Goal: Find specific page/section: Find specific page/section

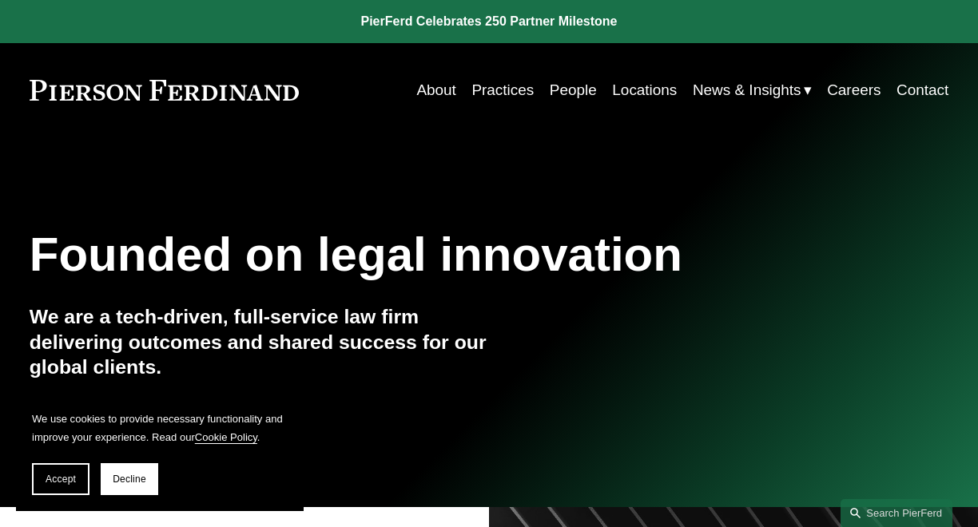
click at [567, 89] on link "People" at bounding box center [573, 90] width 47 height 30
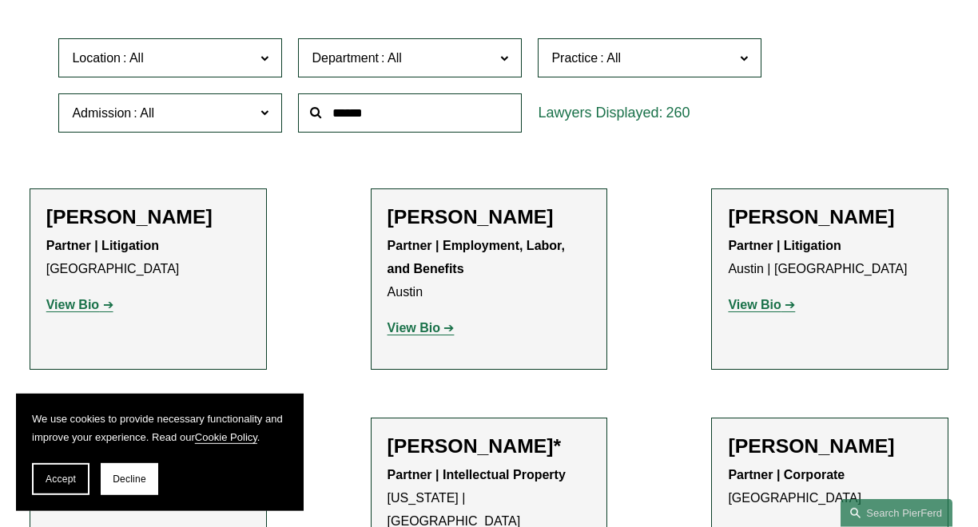
scroll to position [486, 0]
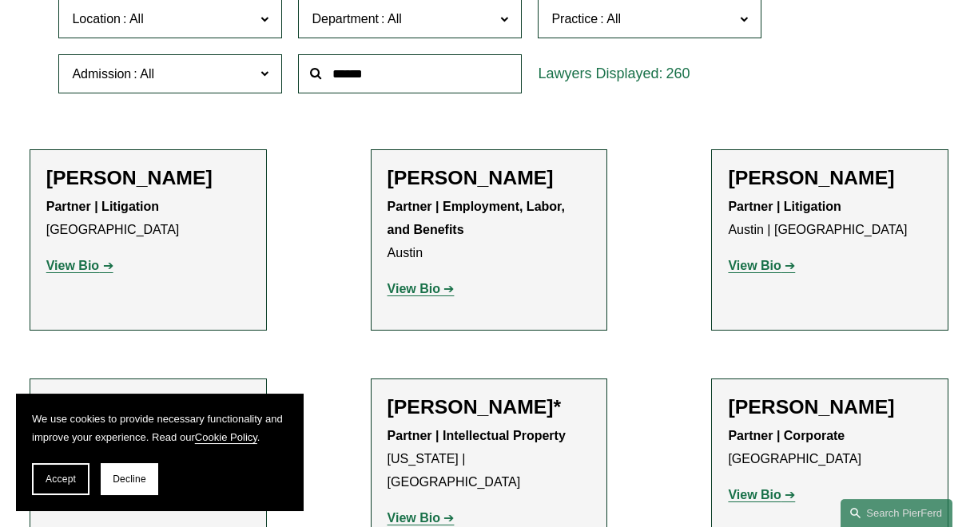
click at [361, 89] on input "text" at bounding box center [410, 73] width 224 height 39
type input "***"
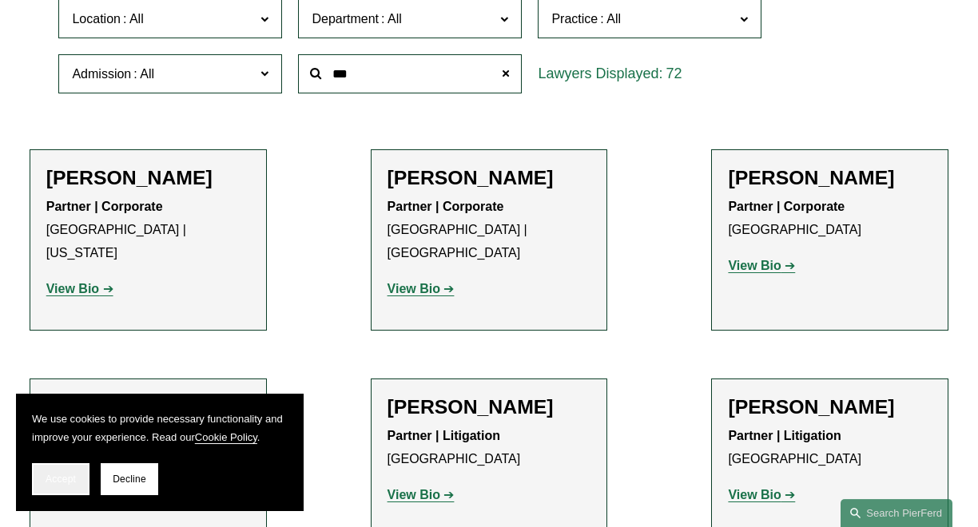
click at [70, 479] on span "Accept" at bounding box center [61, 479] width 30 height 11
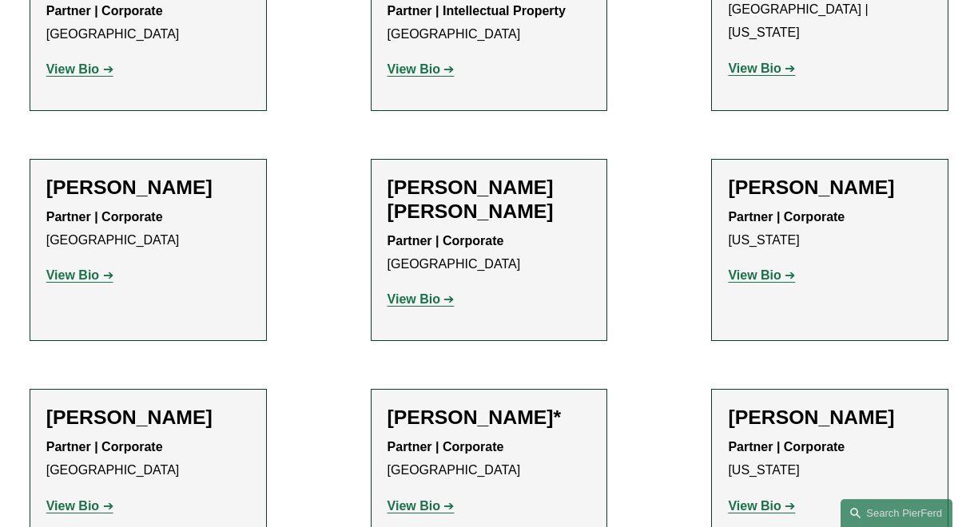
scroll to position [0, 0]
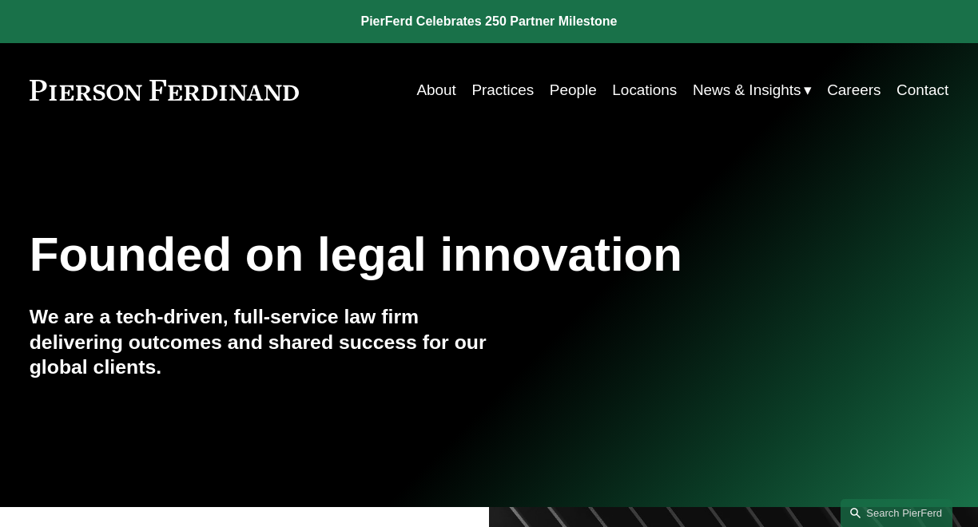
click at [570, 97] on link "People" at bounding box center [573, 90] width 47 height 30
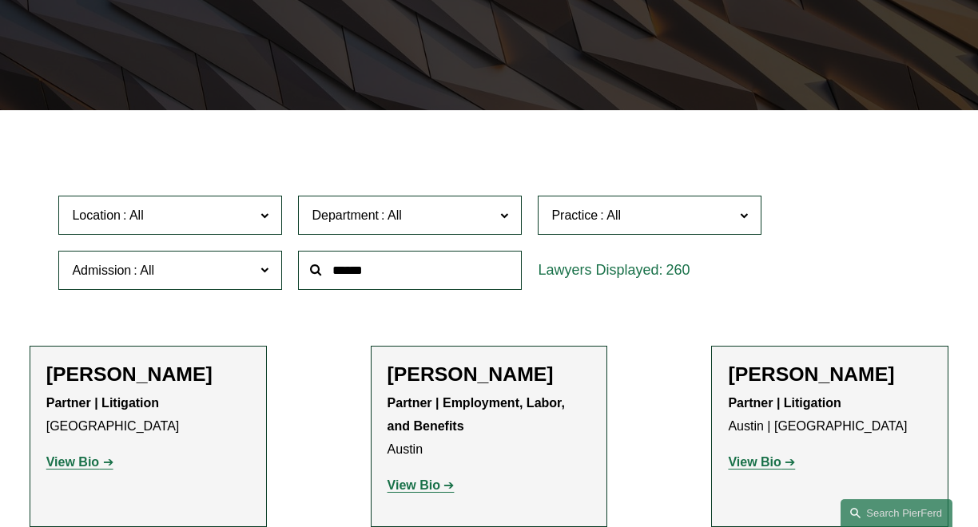
scroll to position [105, 0]
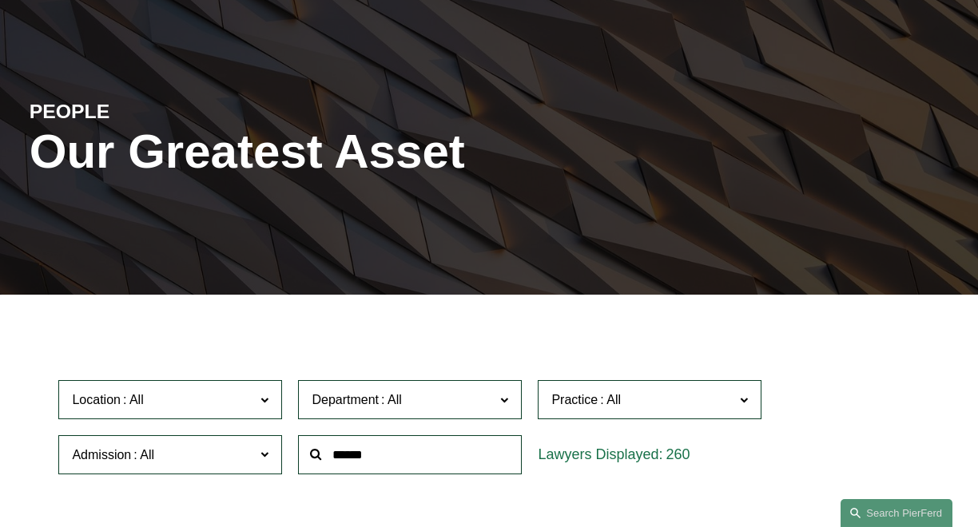
click at [435, 451] on input "text" at bounding box center [410, 454] width 224 height 39
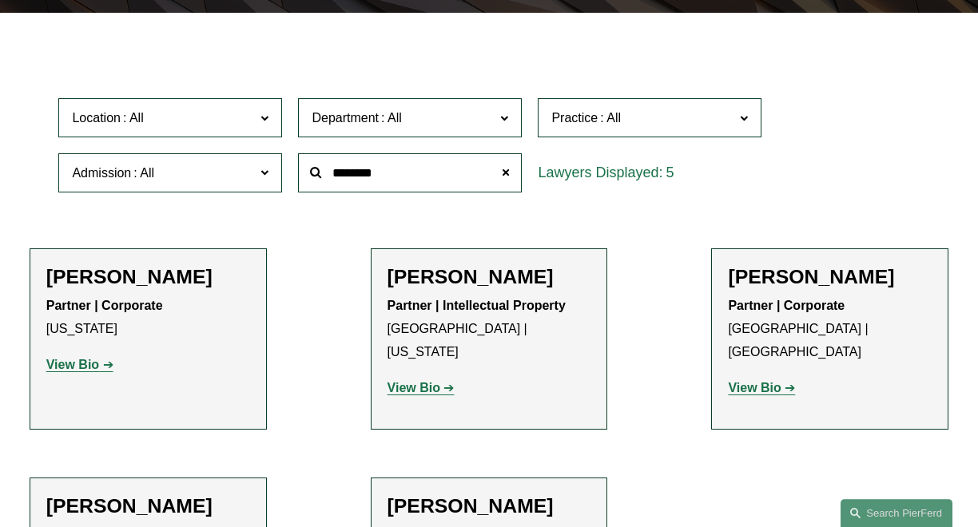
scroll to position [359, 0]
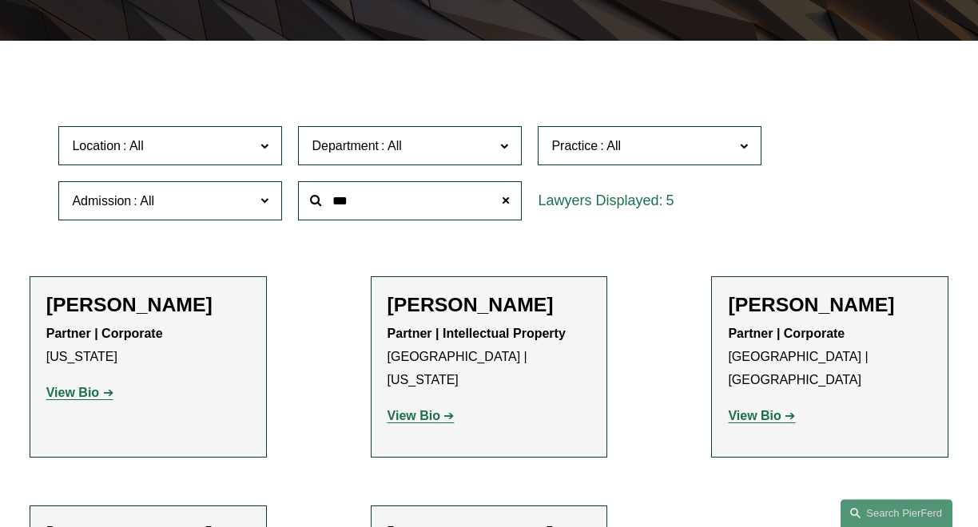
type input "***"
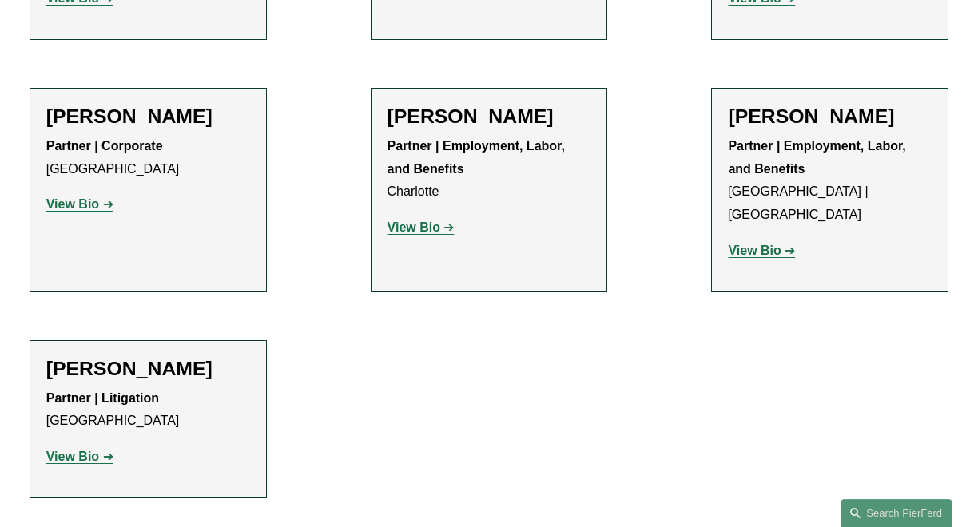
scroll to position [0, 0]
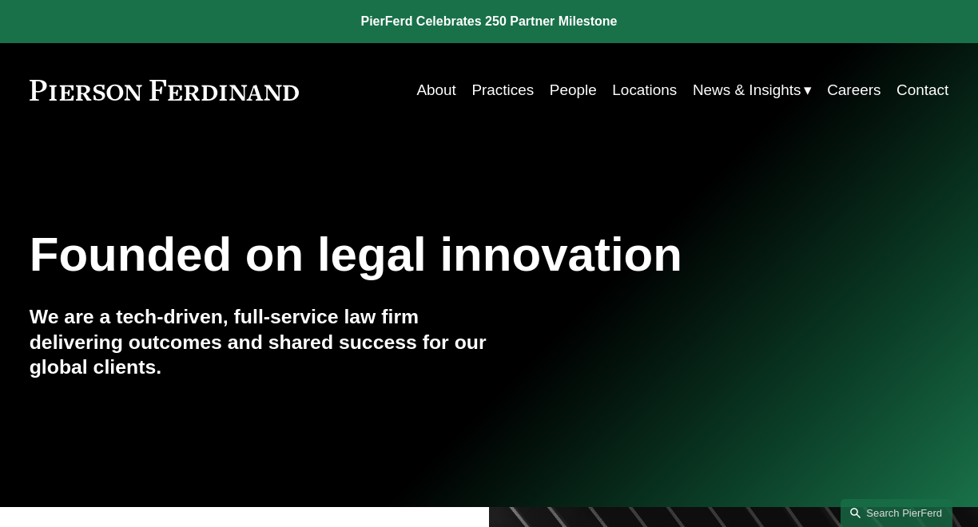
click at [574, 91] on link "People" at bounding box center [573, 90] width 47 height 30
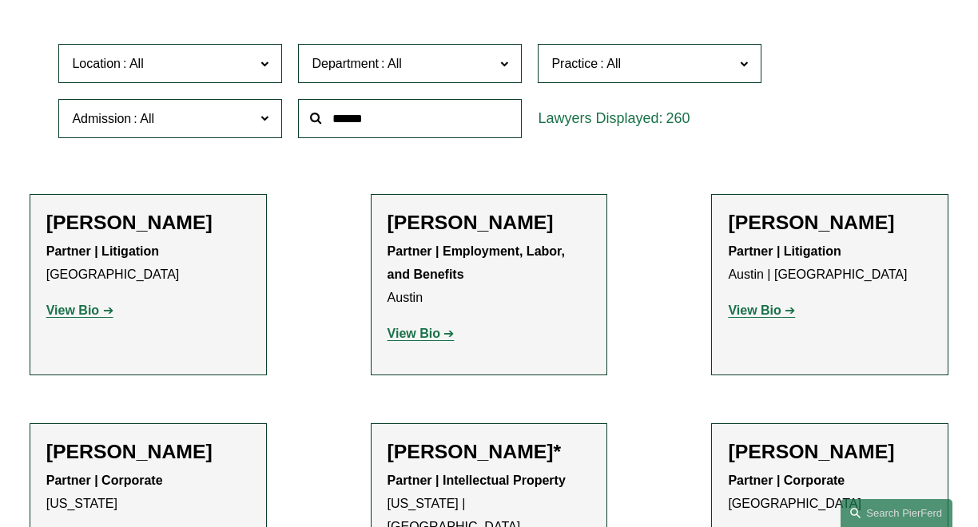
scroll to position [495, 0]
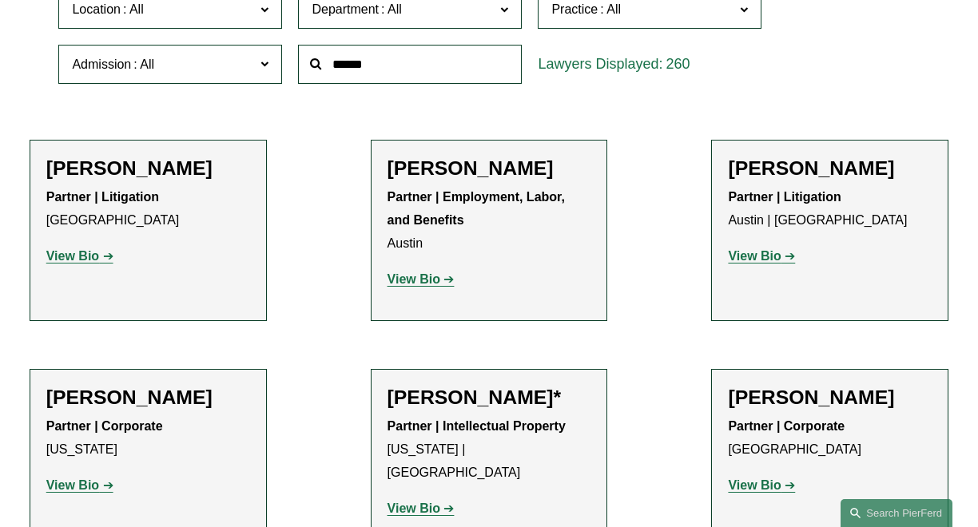
click at [428, 65] on input "text" at bounding box center [410, 64] width 224 height 39
type input "***"
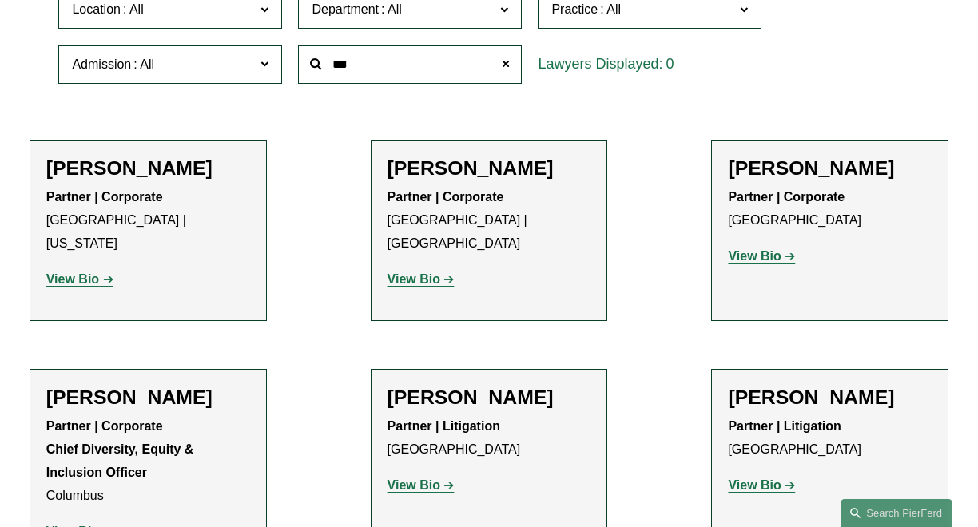
scroll to position [466, 0]
